Goal: Find specific page/section: Find specific page/section

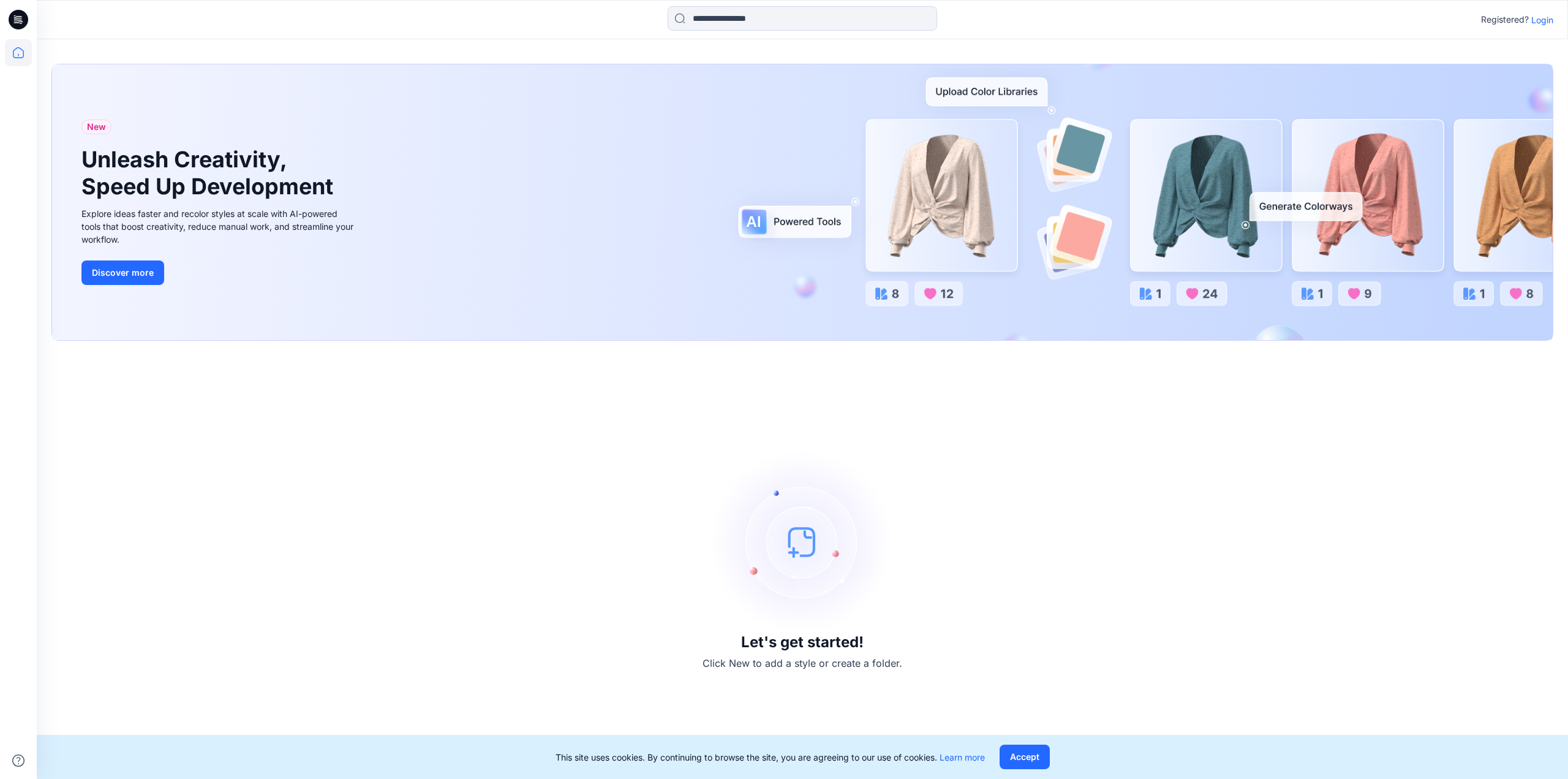
click at [1547, 17] on p "Login" at bounding box center [1542, 19] width 22 height 13
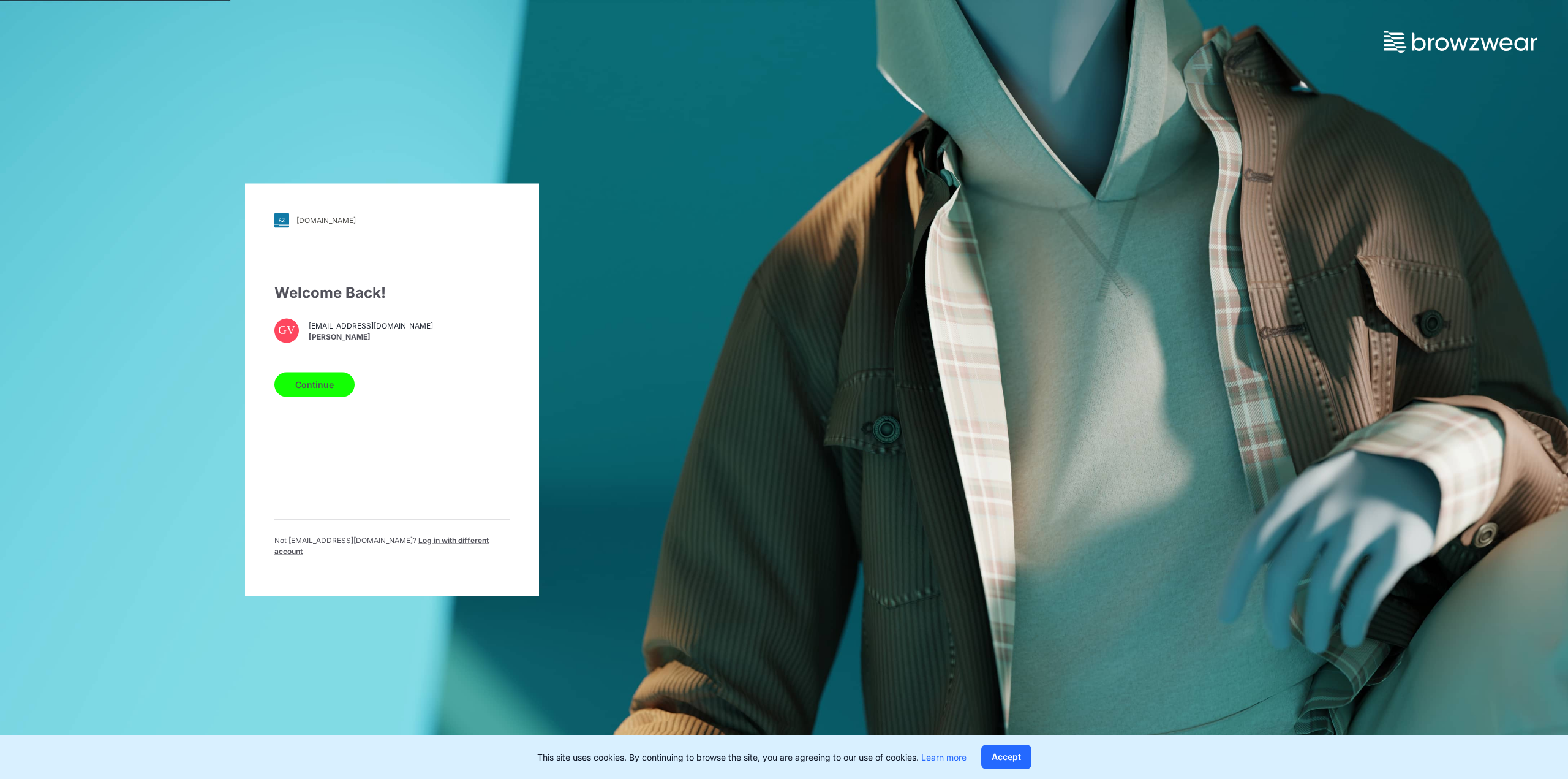
click at [328, 397] on button "Continue" at bounding box center [314, 384] width 81 height 25
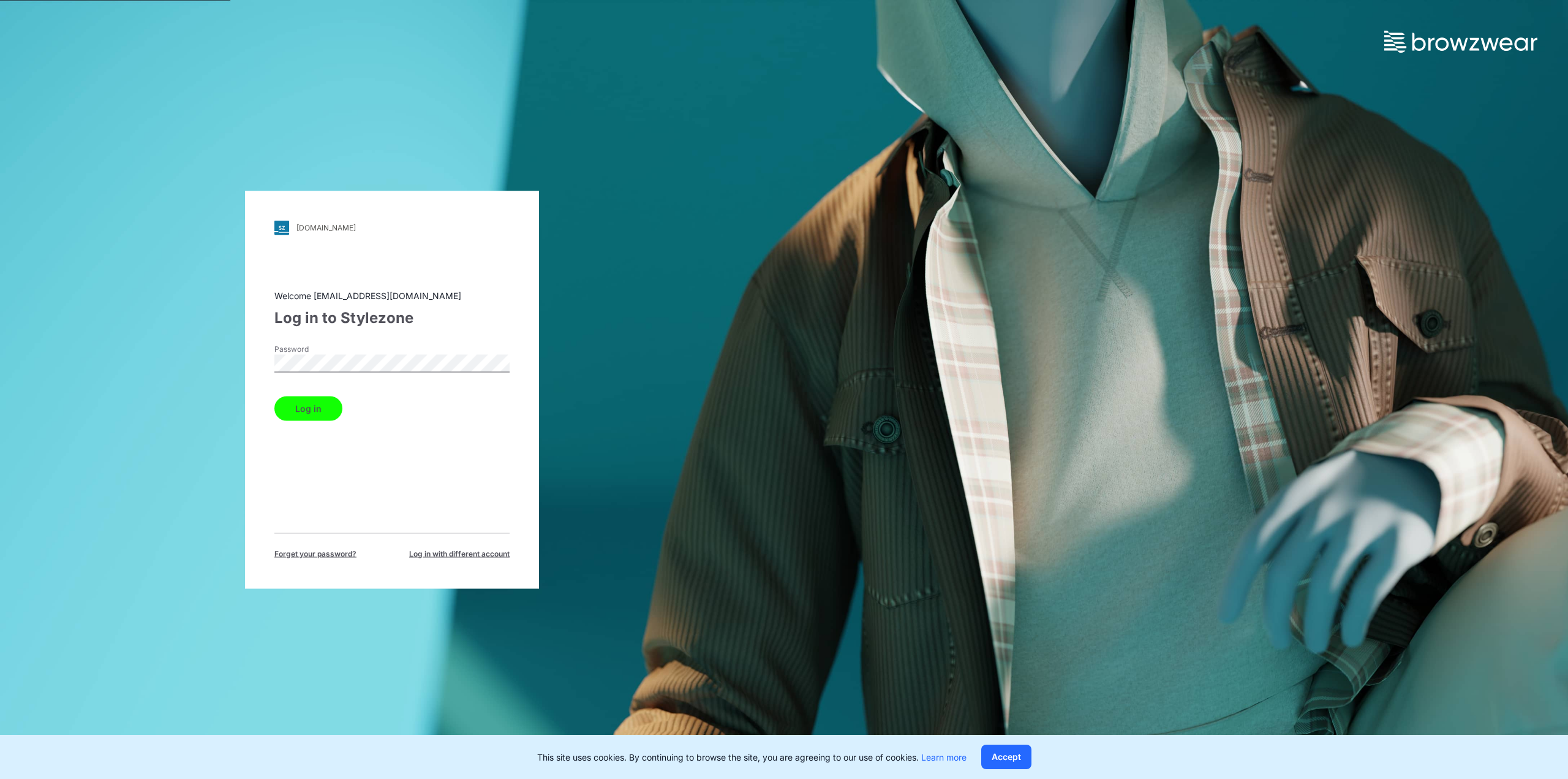
click at [298, 413] on button "Log in" at bounding box center [308, 408] width 68 height 25
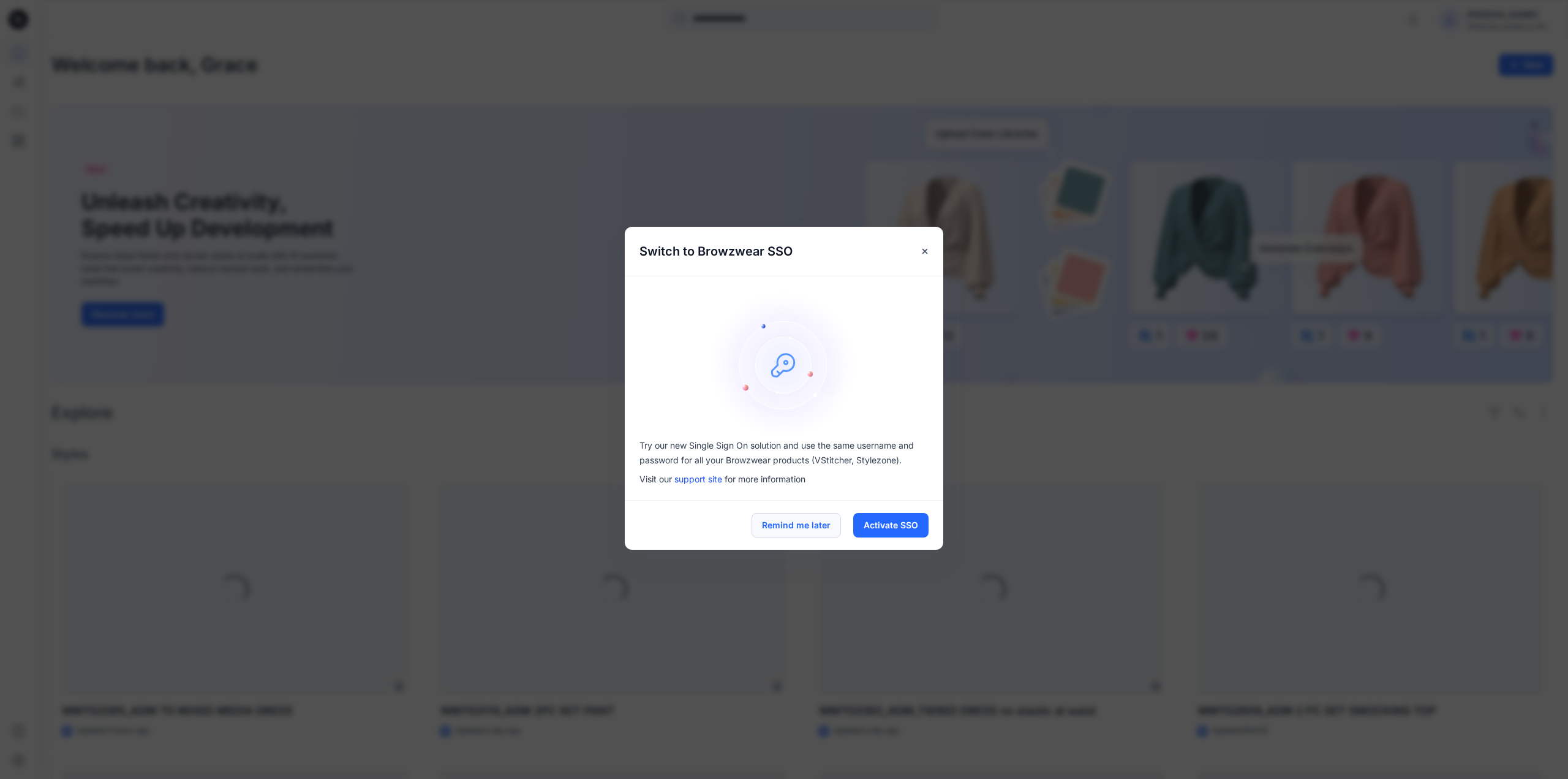
click at [775, 531] on button "Remind me later" at bounding box center [796, 525] width 89 height 25
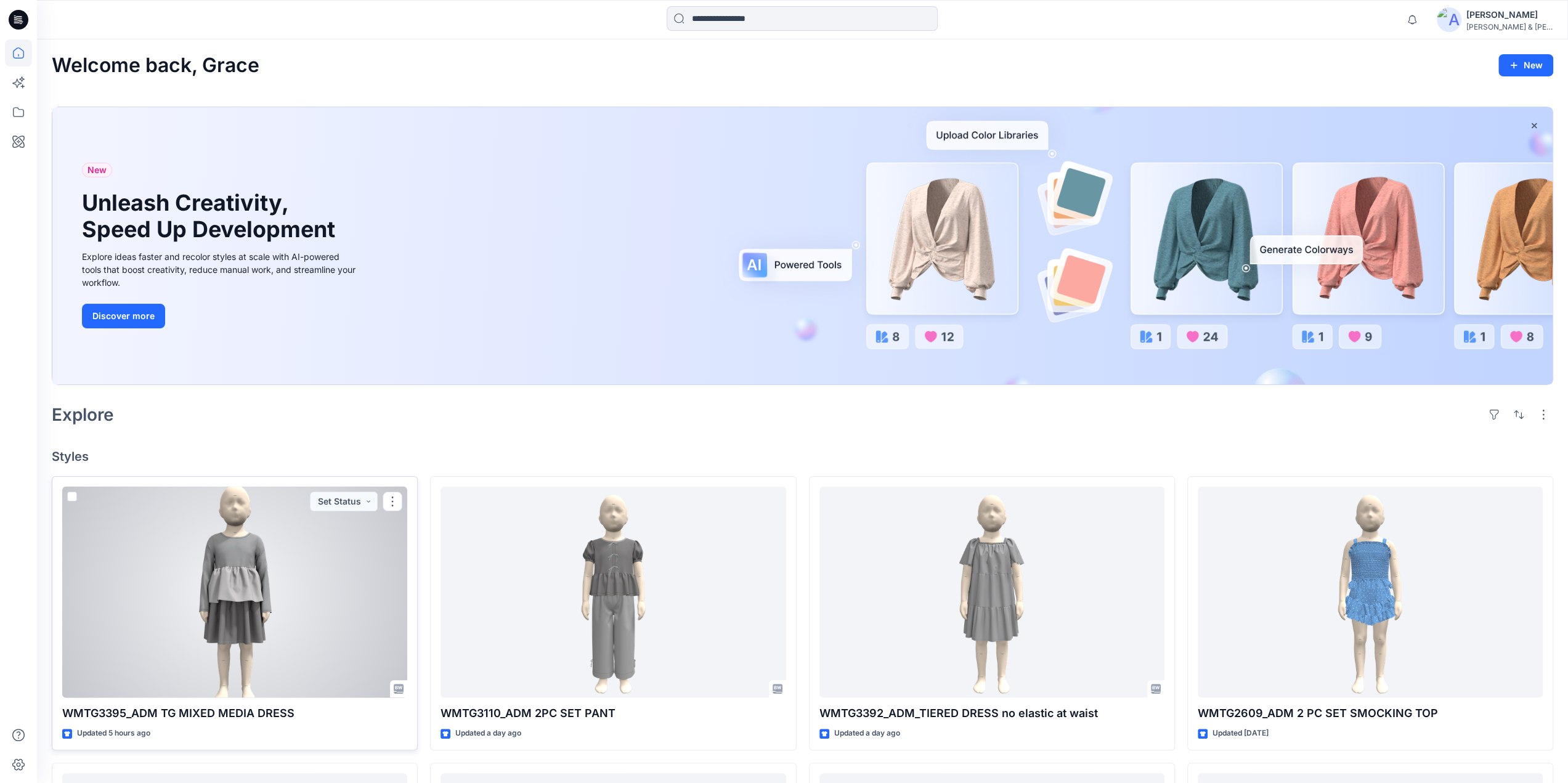
click at [254, 564] on div at bounding box center [234, 592] width 345 height 211
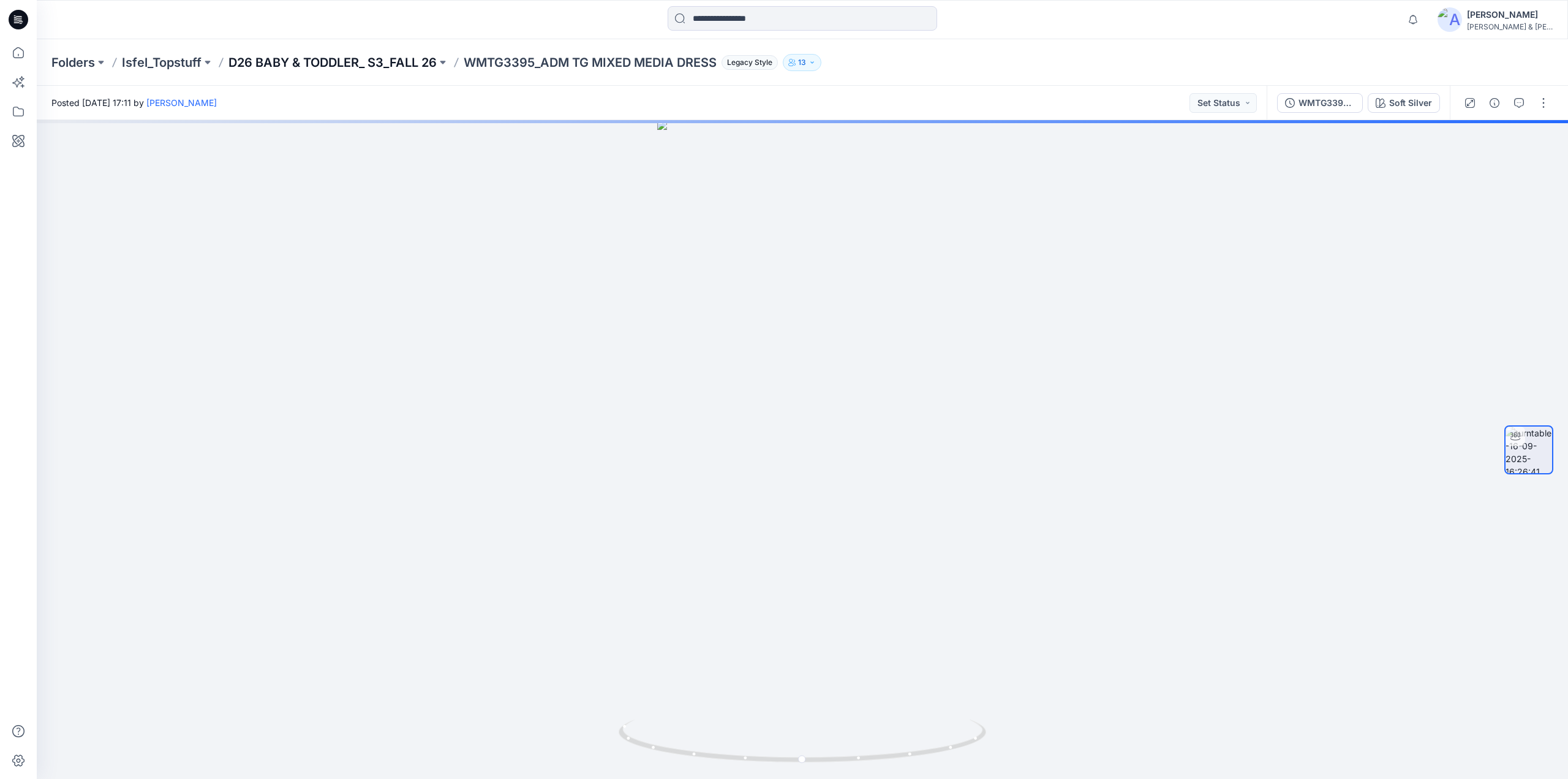
click at [395, 65] on p "D26 BABY & TODDLER_ S3_FALL 26" at bounding box center [332, 63] width 208 height 17
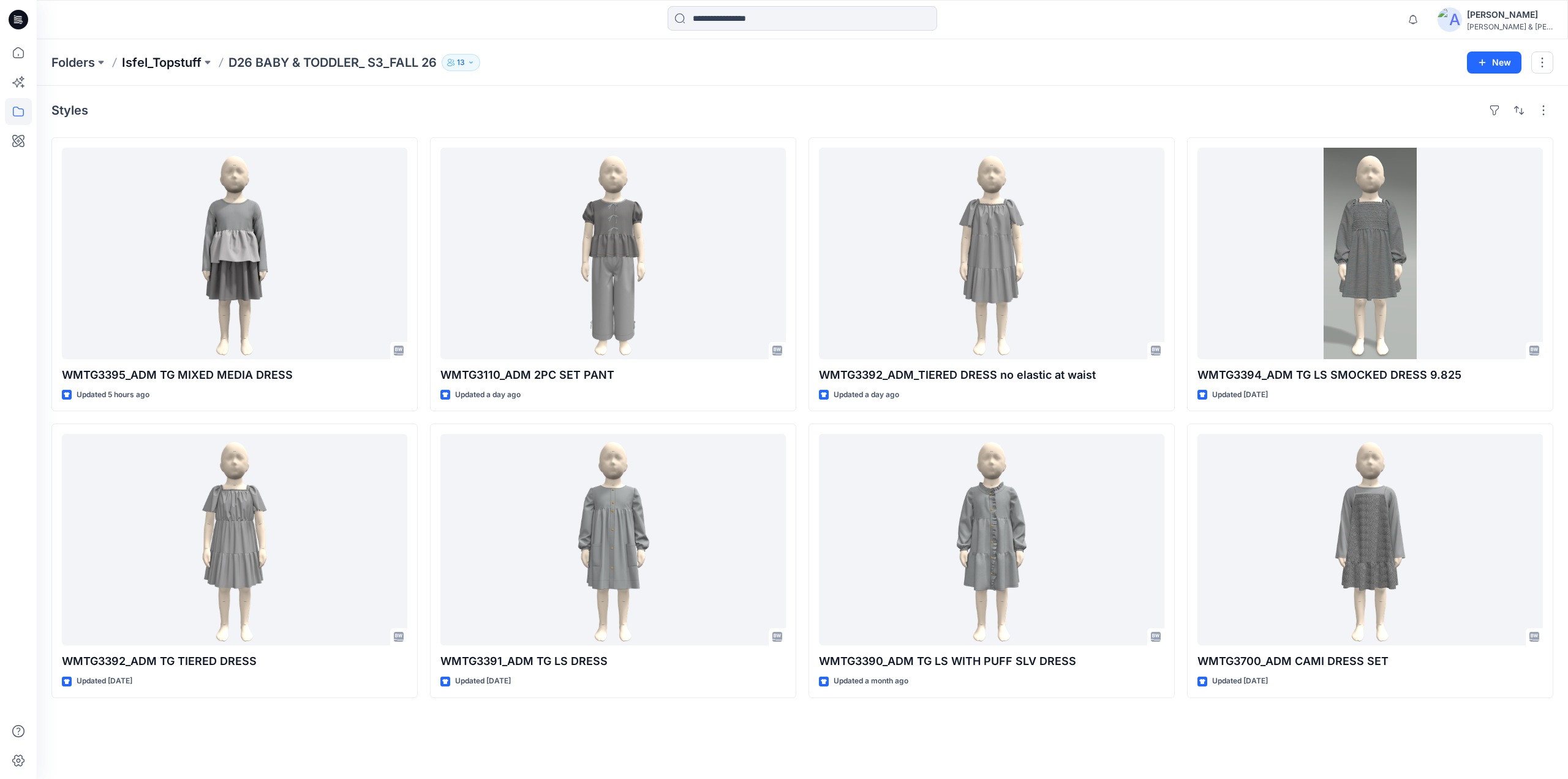
click at [166, 65] on p "Isfel_Topstuff" at bounding box center [162, 63] width 80 height 17
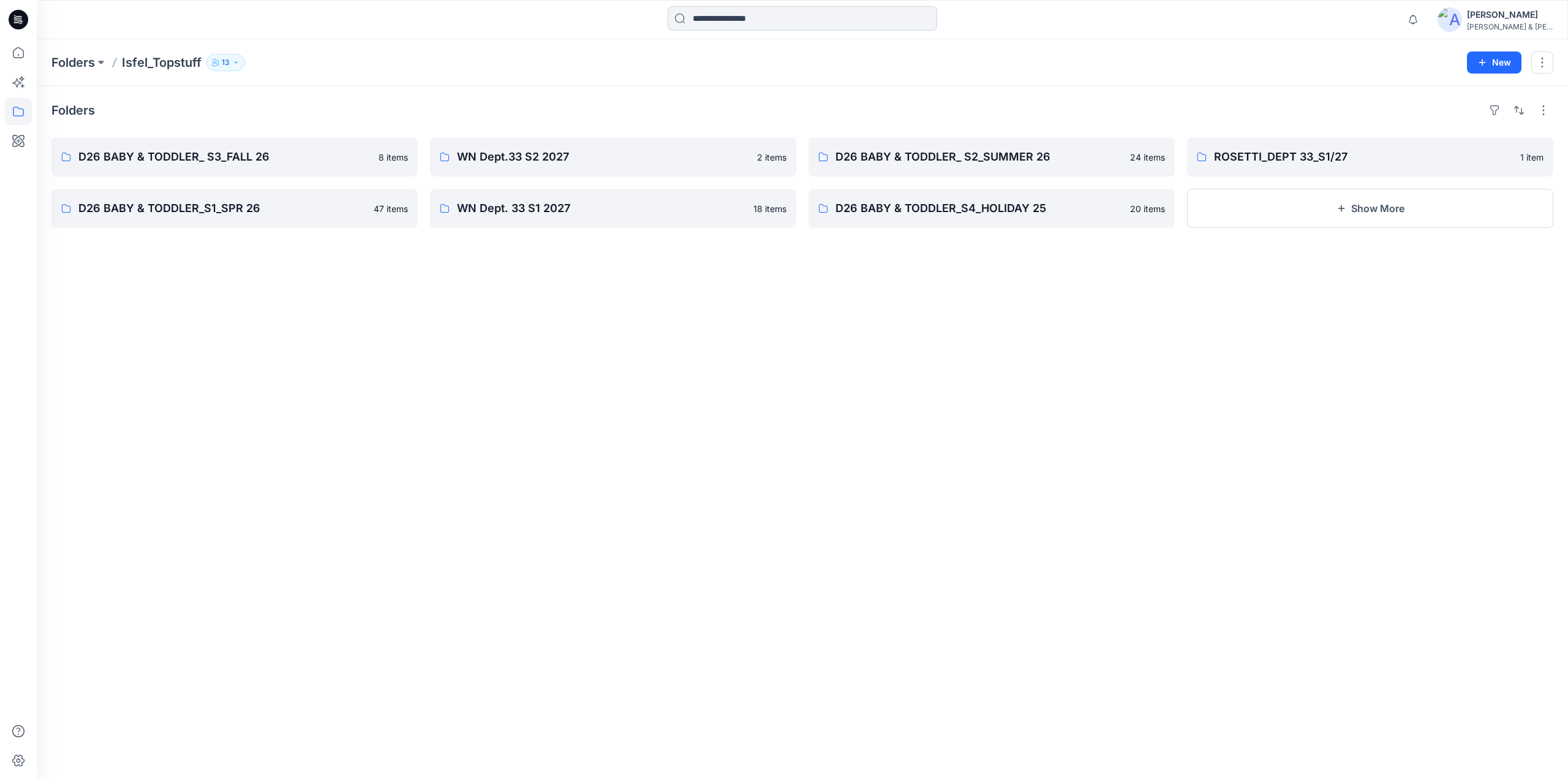
click at [745, 9] on input at bounding box center [802, 18] width 270 height 25
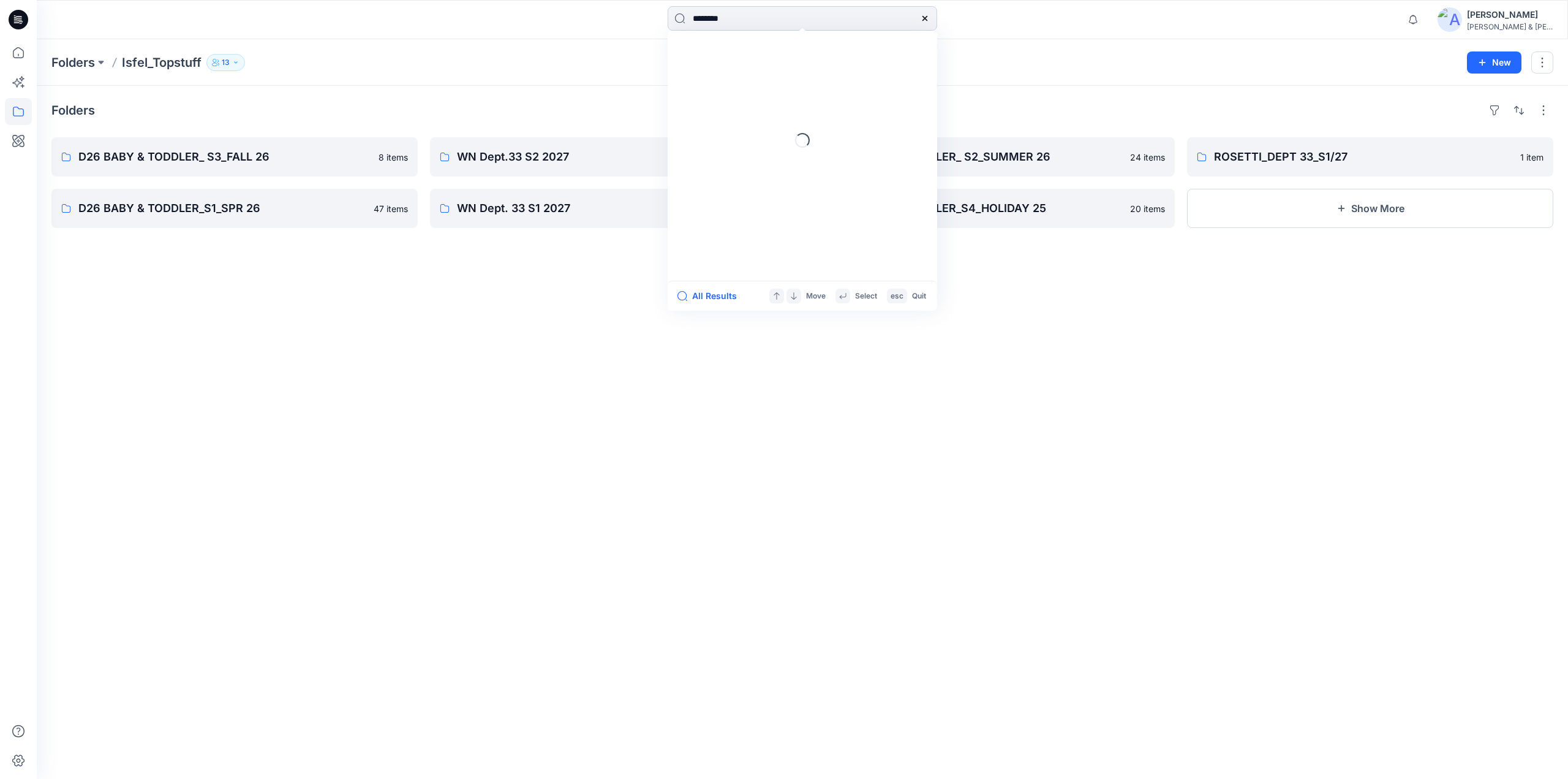
type input "********"
click at [703, 298] on button "All Results" at bounding box center [711, 296] width 67 height 15
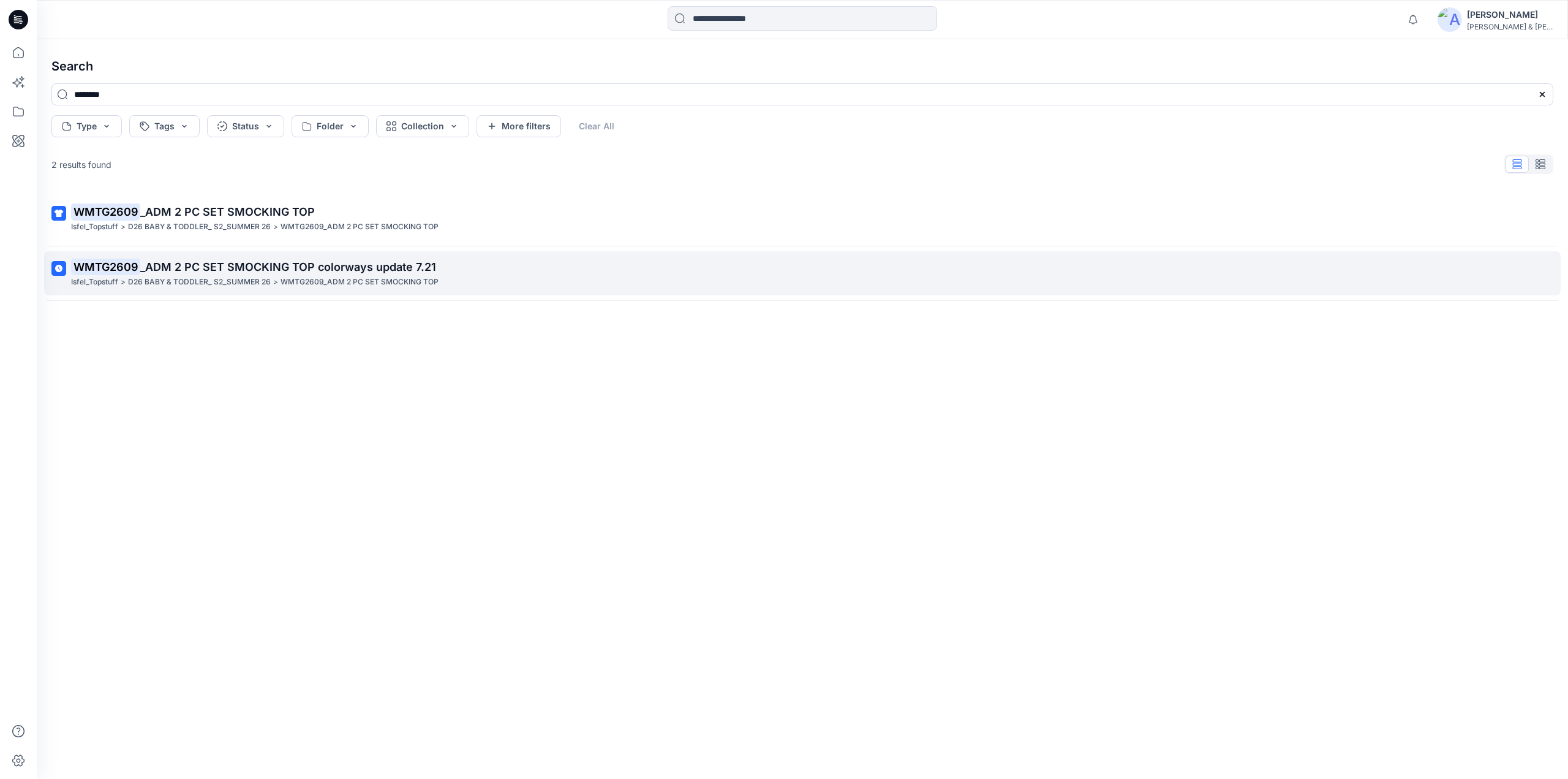
click at [204, 273] on span "_ADM 2 PC SET SMOCKING TOP colorways update 7.21" at bounding box center [288, 266] width 296 height 13
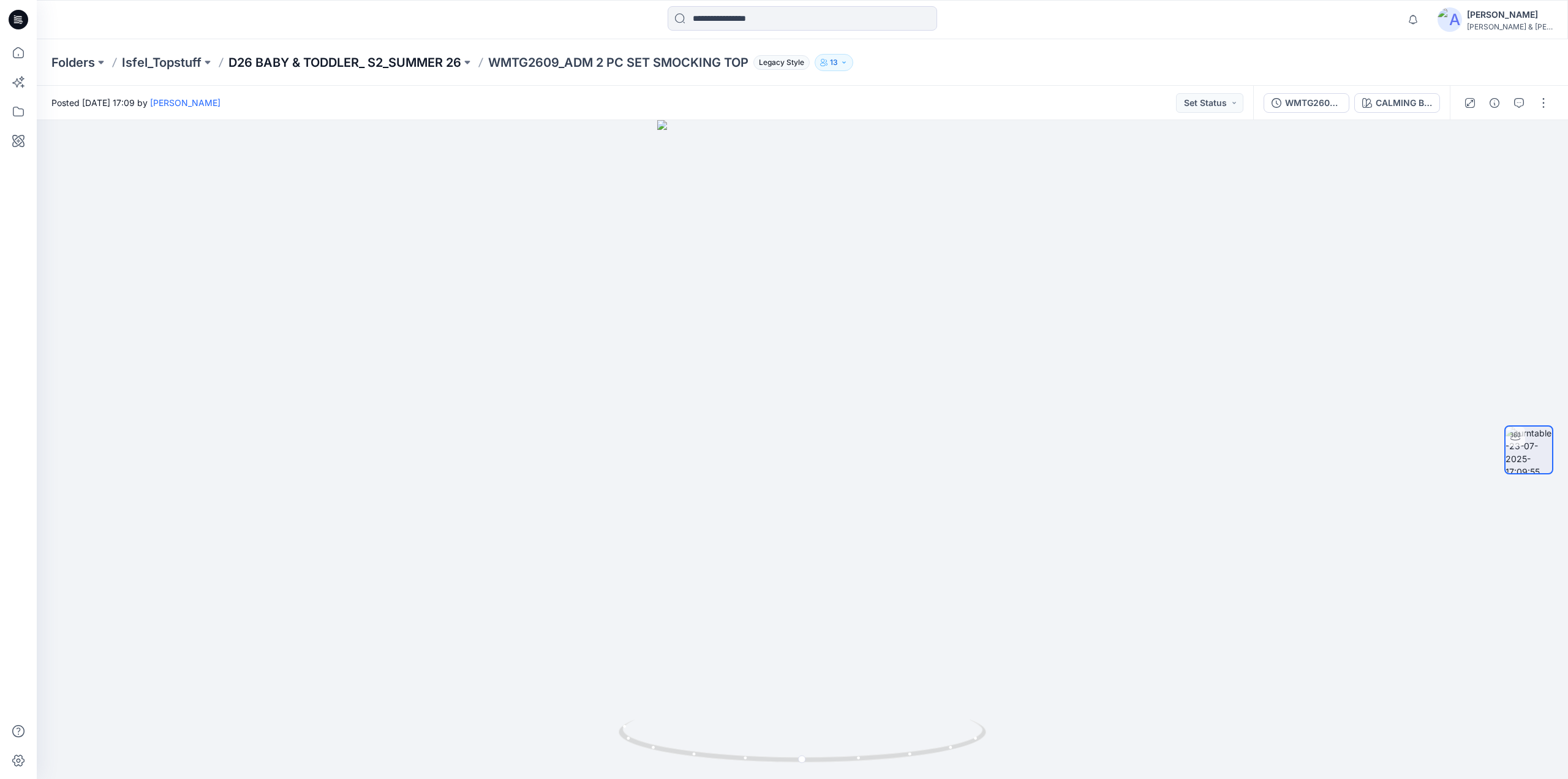
click at [351, 65] on p "D26 BABY & TODDLER_ S2_SUMMER 26" at bounding box center [345, 63] width 233 height 17
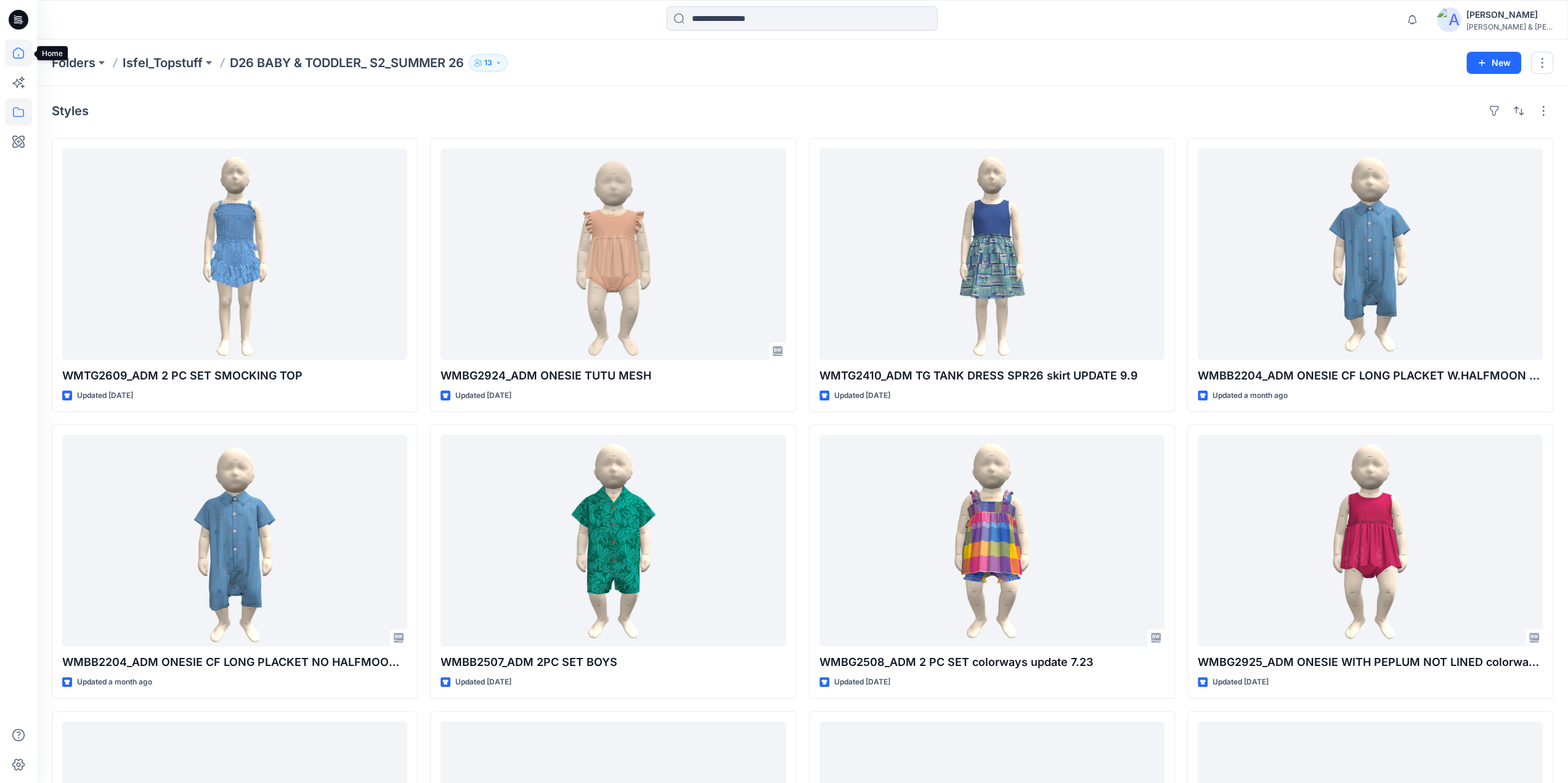
click at [23, 58] on icon at bounding box center [18, 53] width 27 height 27
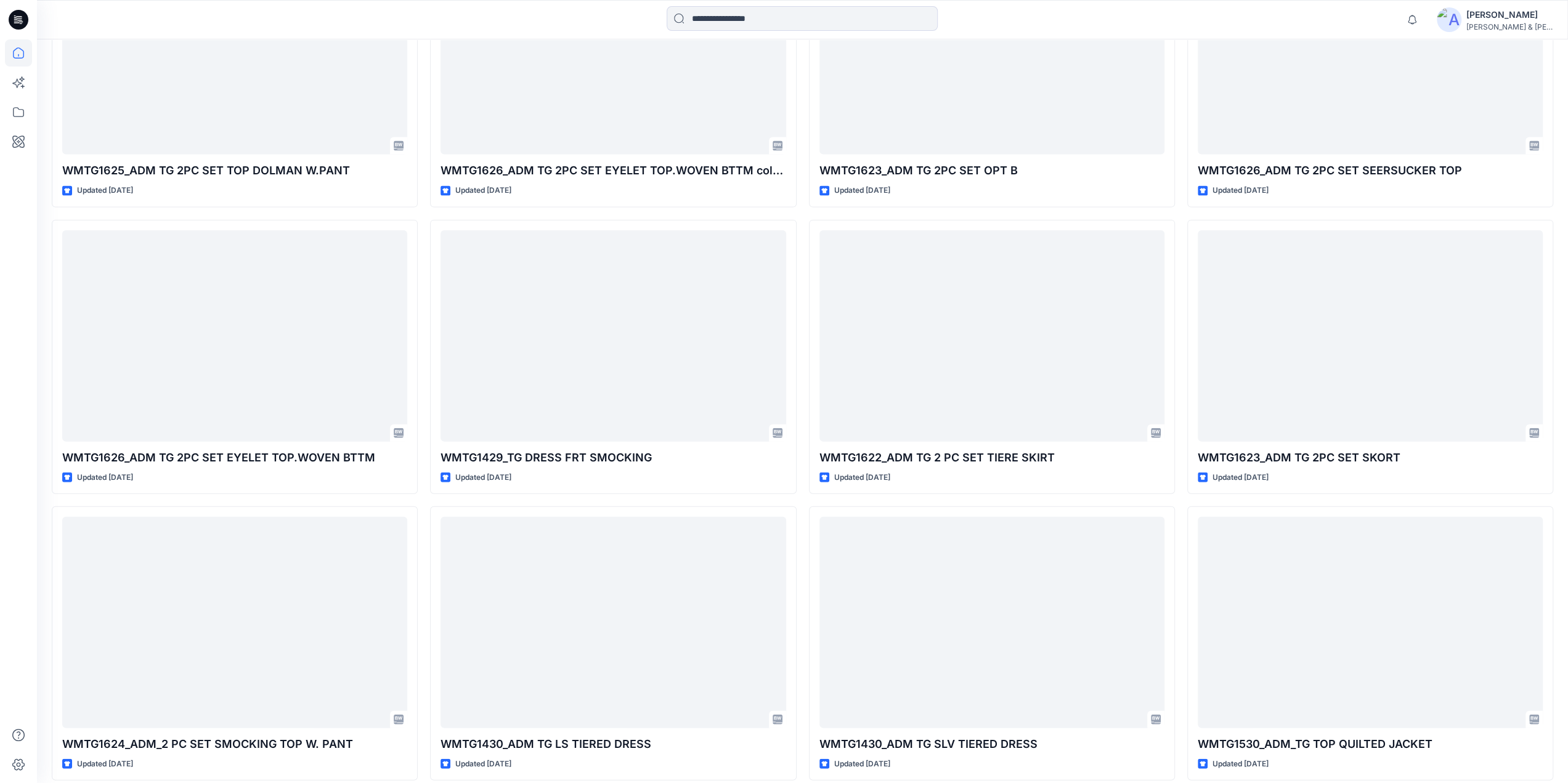
scroll to position [7472, 0]
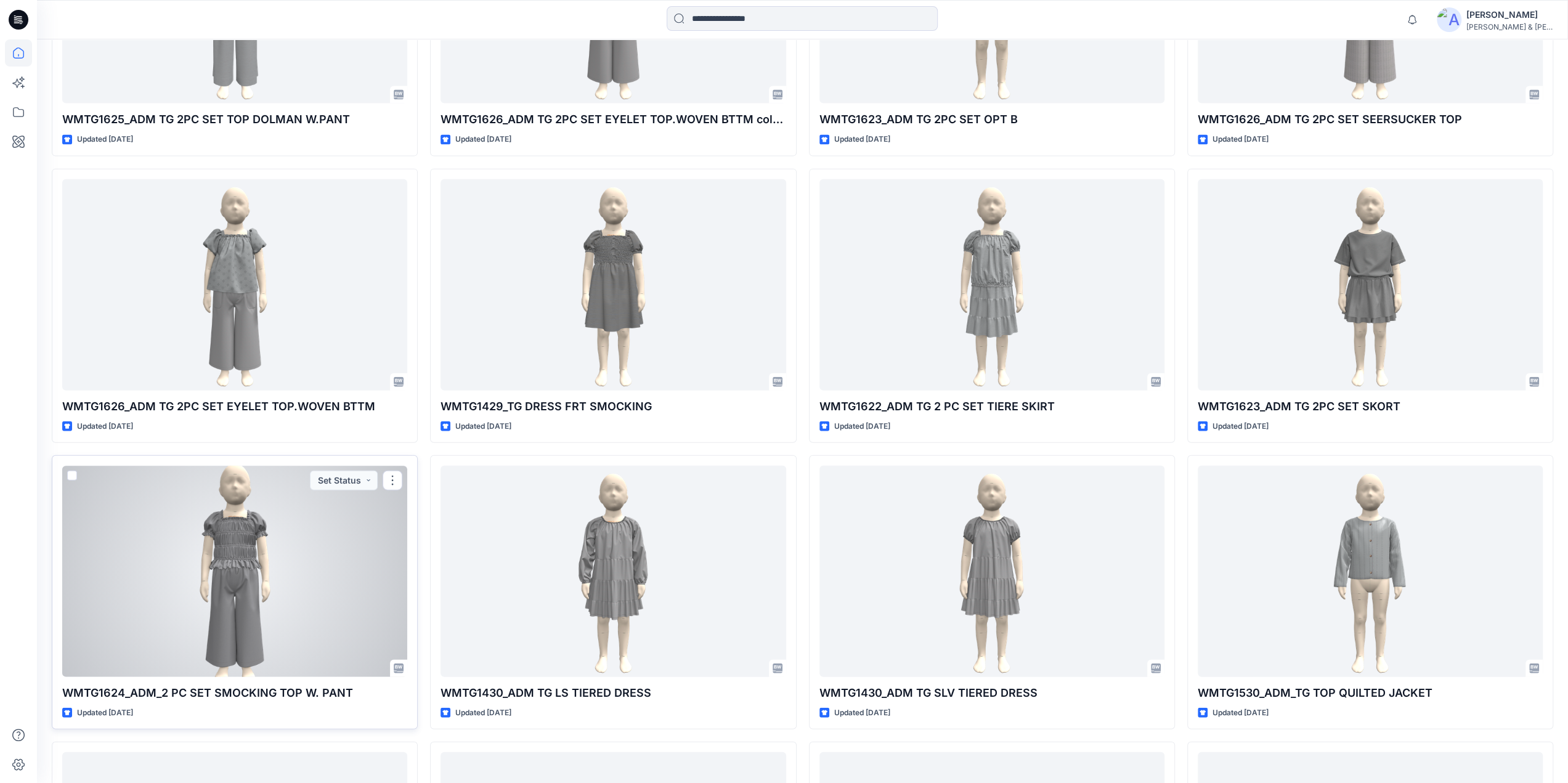
click at [263, 528] on div at bounding box center [234, 572] width 345 height 211
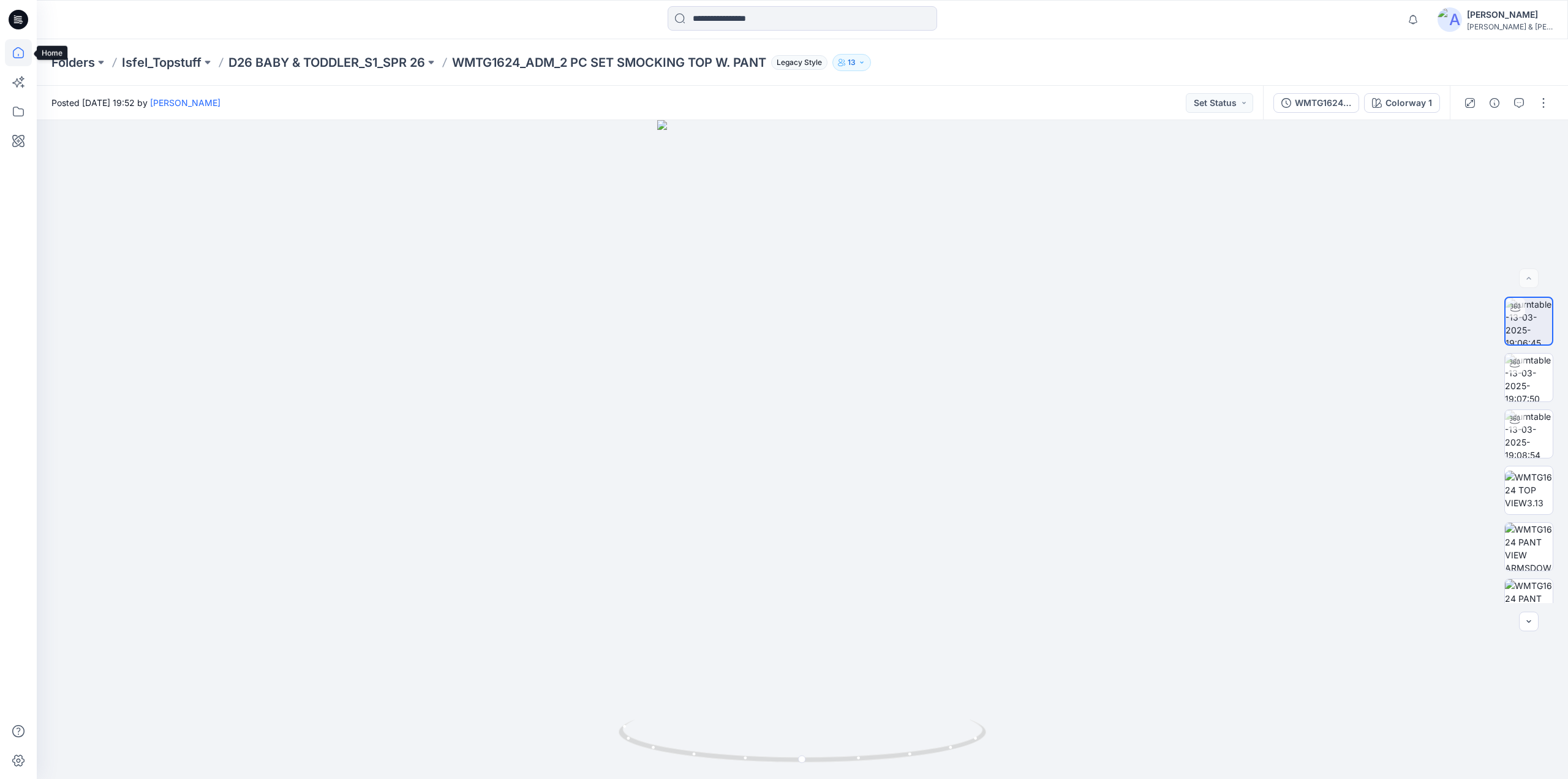
click at [22, 54] on icon at bounding box center [18, 53] width 27 height 27
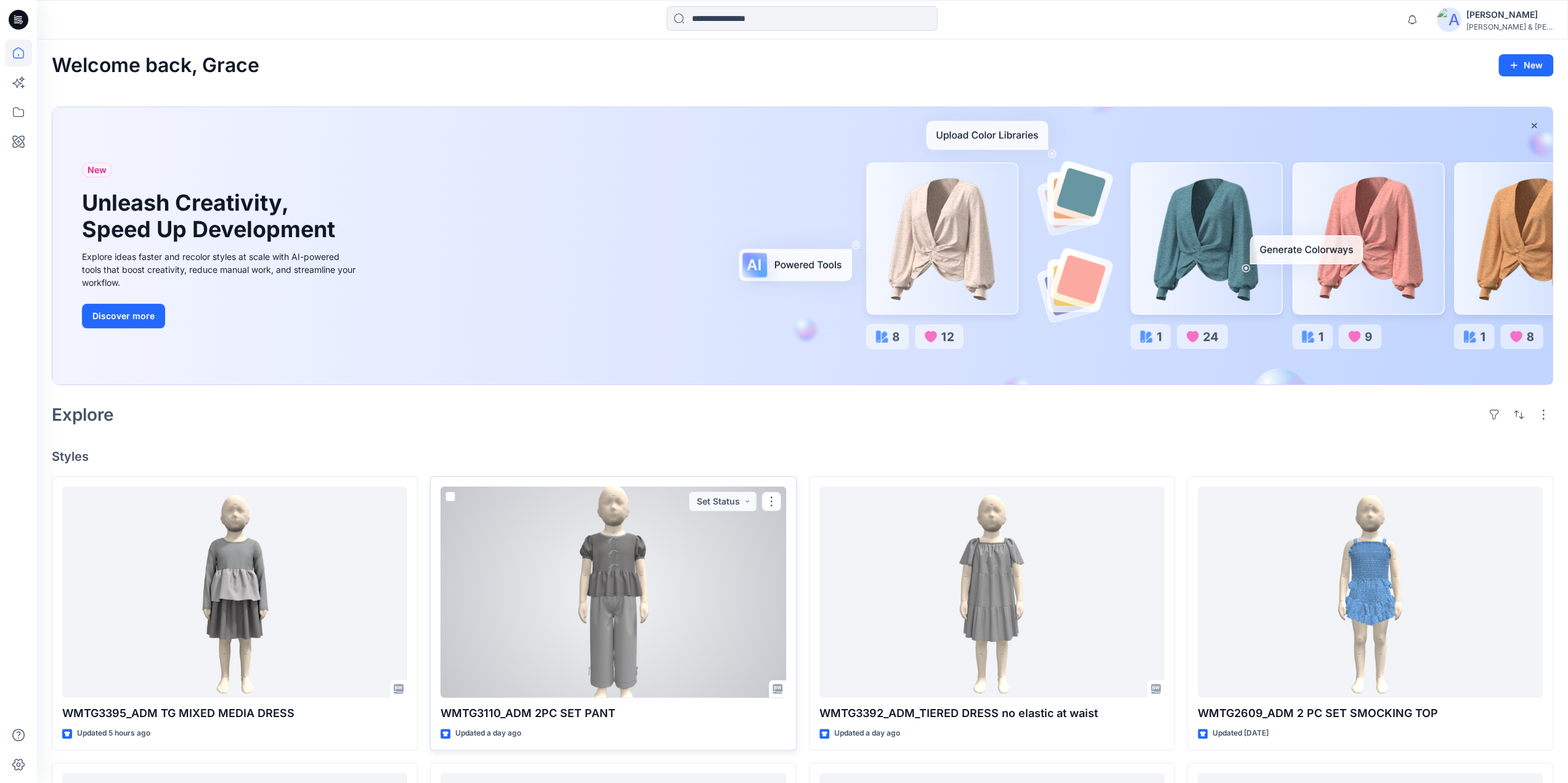
click at [564, 536] on div at bounding box center [612, 592] width 345 height 211
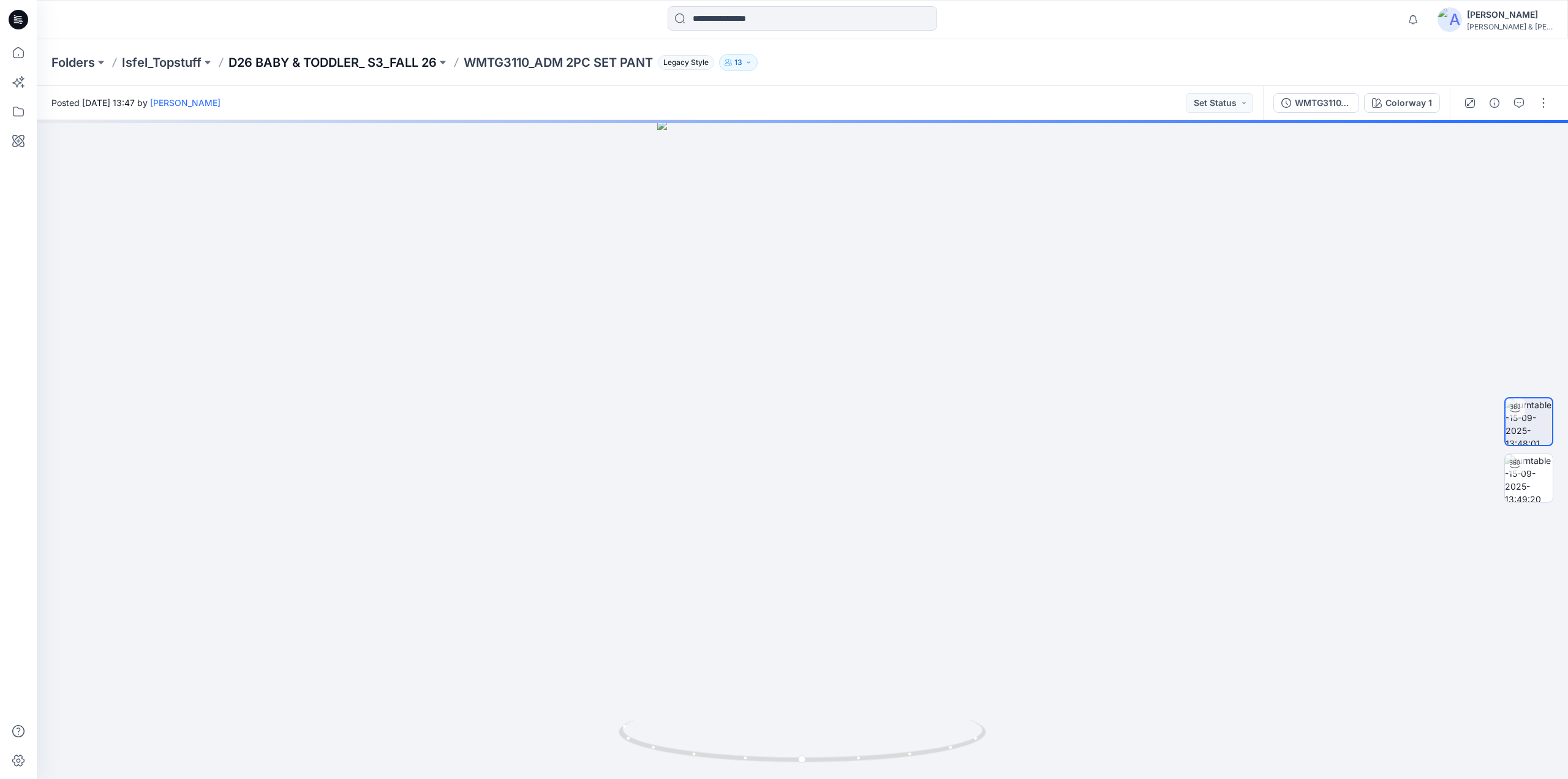
click at [389, 59] on p "D26 BABY & TODDLER_ S3_FALL 26" at bounding box center [332, 63] width 208 height 17
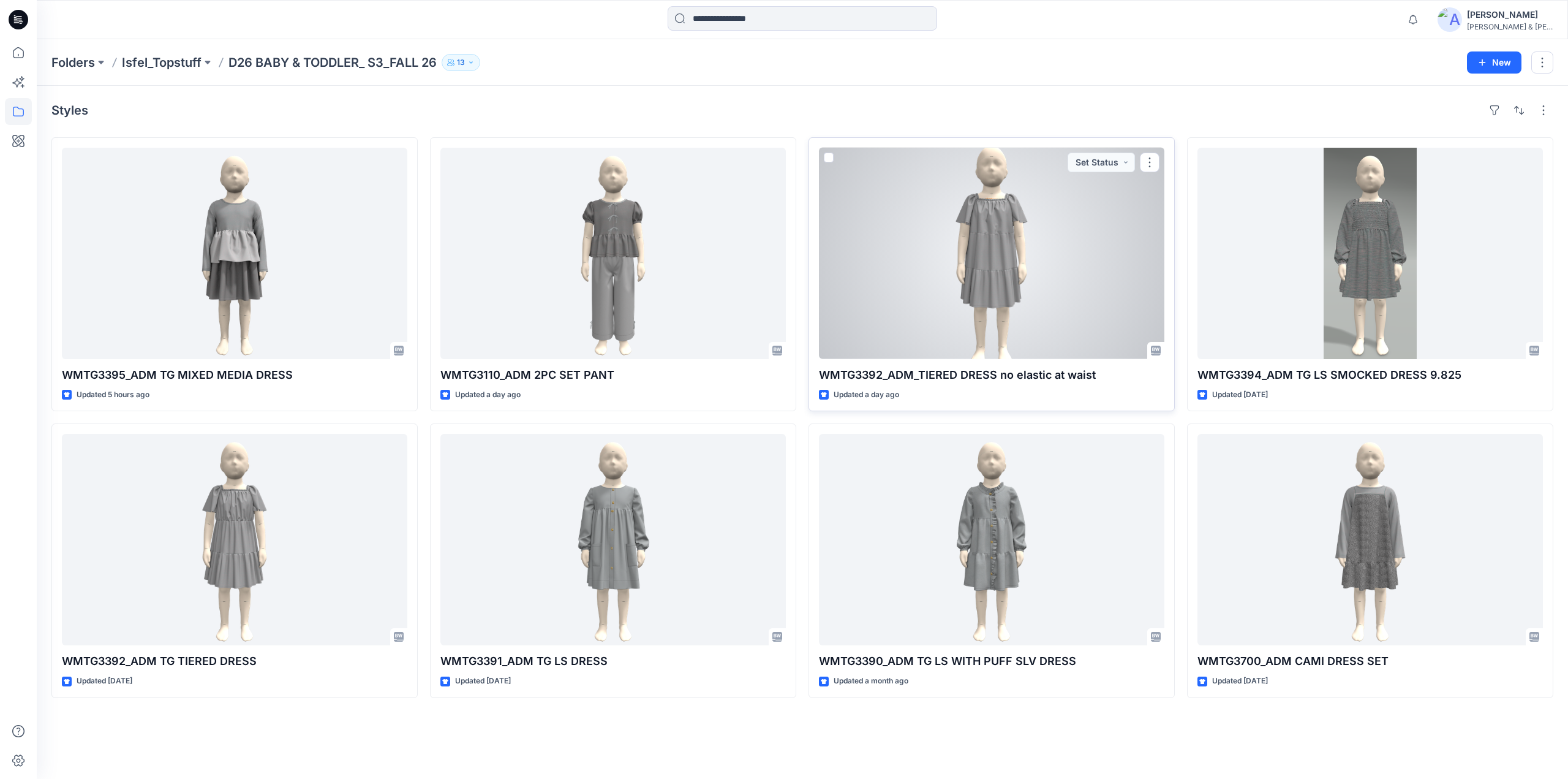
click at [1004, 262] on div at bounding box center [992, 254] width 345 height 212
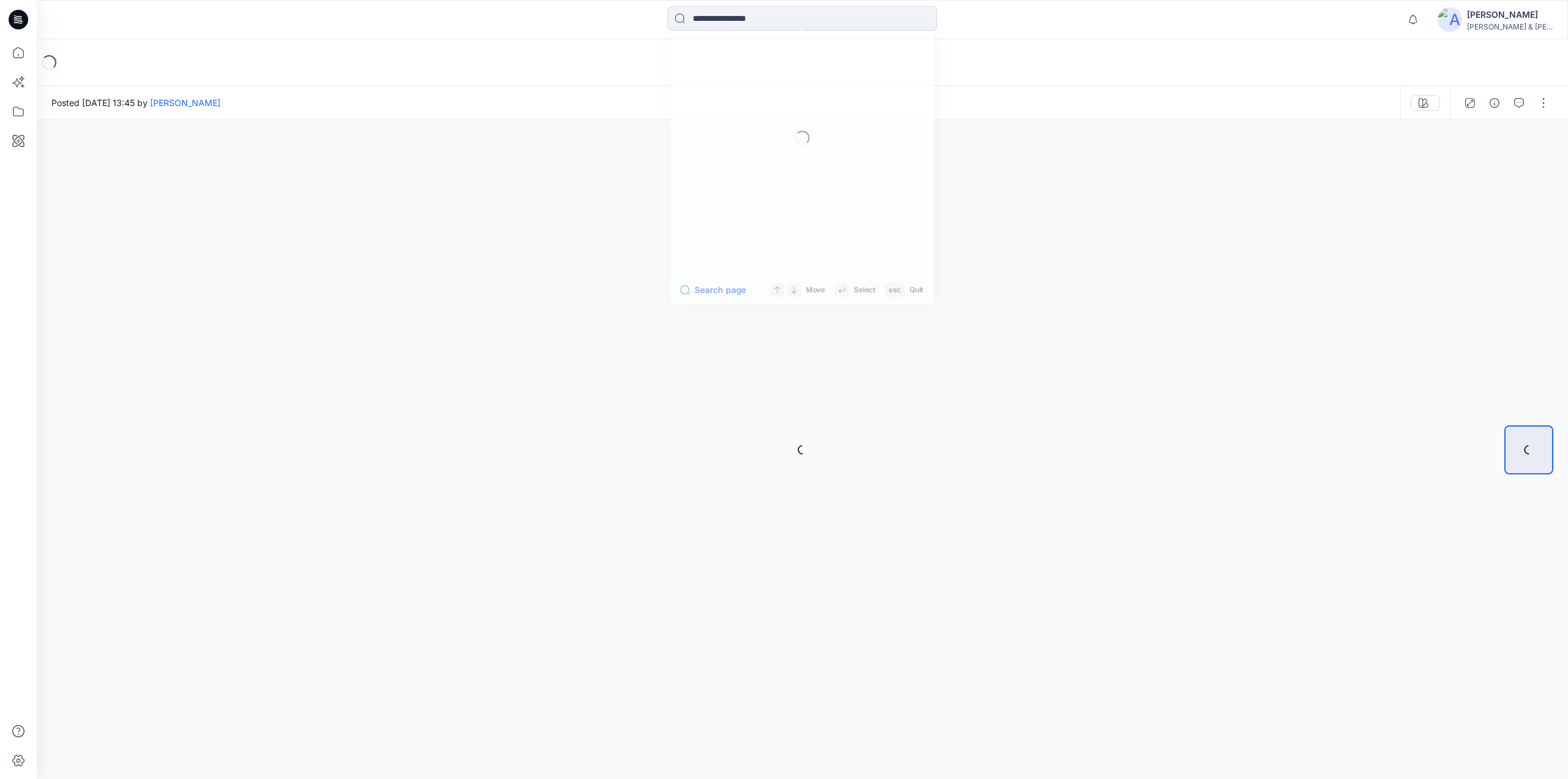
click at [759, 24] on input at bounding box center [802, 18] width 270 height 25
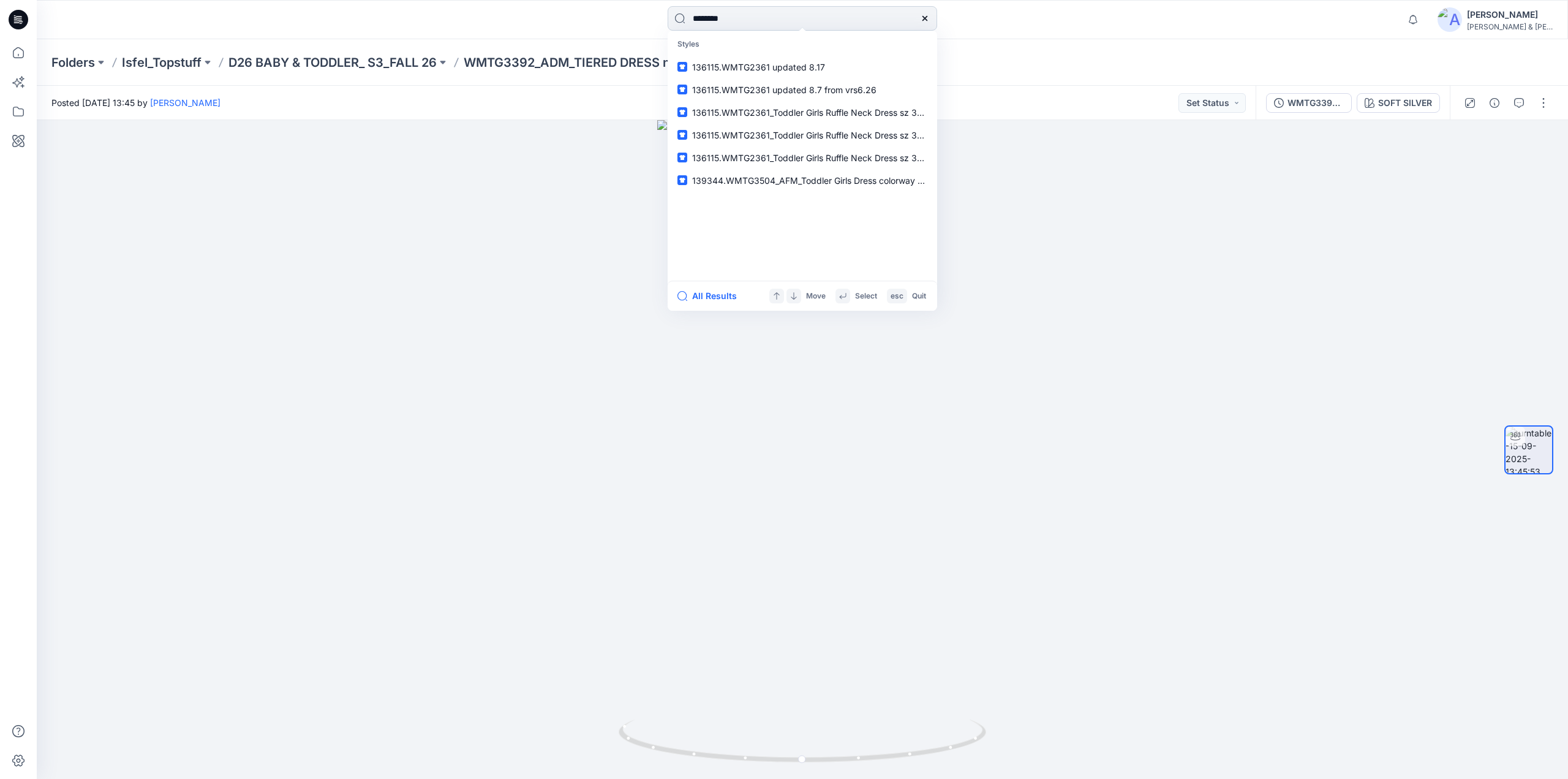
type input "********"
click at [699, 298] on button "All Results" at bounding box center [711, 296] width 67 height 15
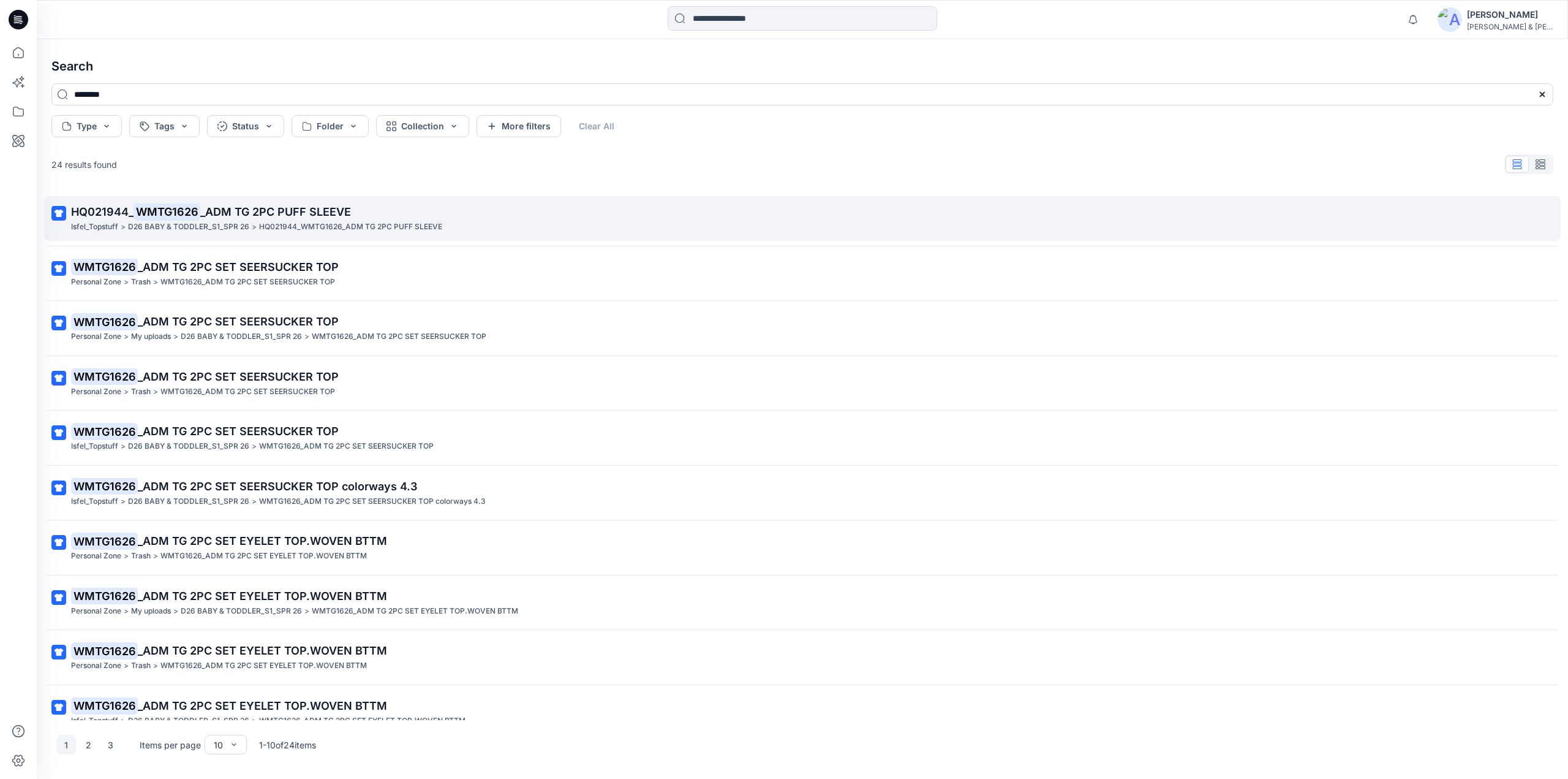
click at [198, 218] on mark "WMTG1626" at bounding box center [167, 212] width 67 height 17
